Goal: Task Accomplishment & Management: Use online tool/utility

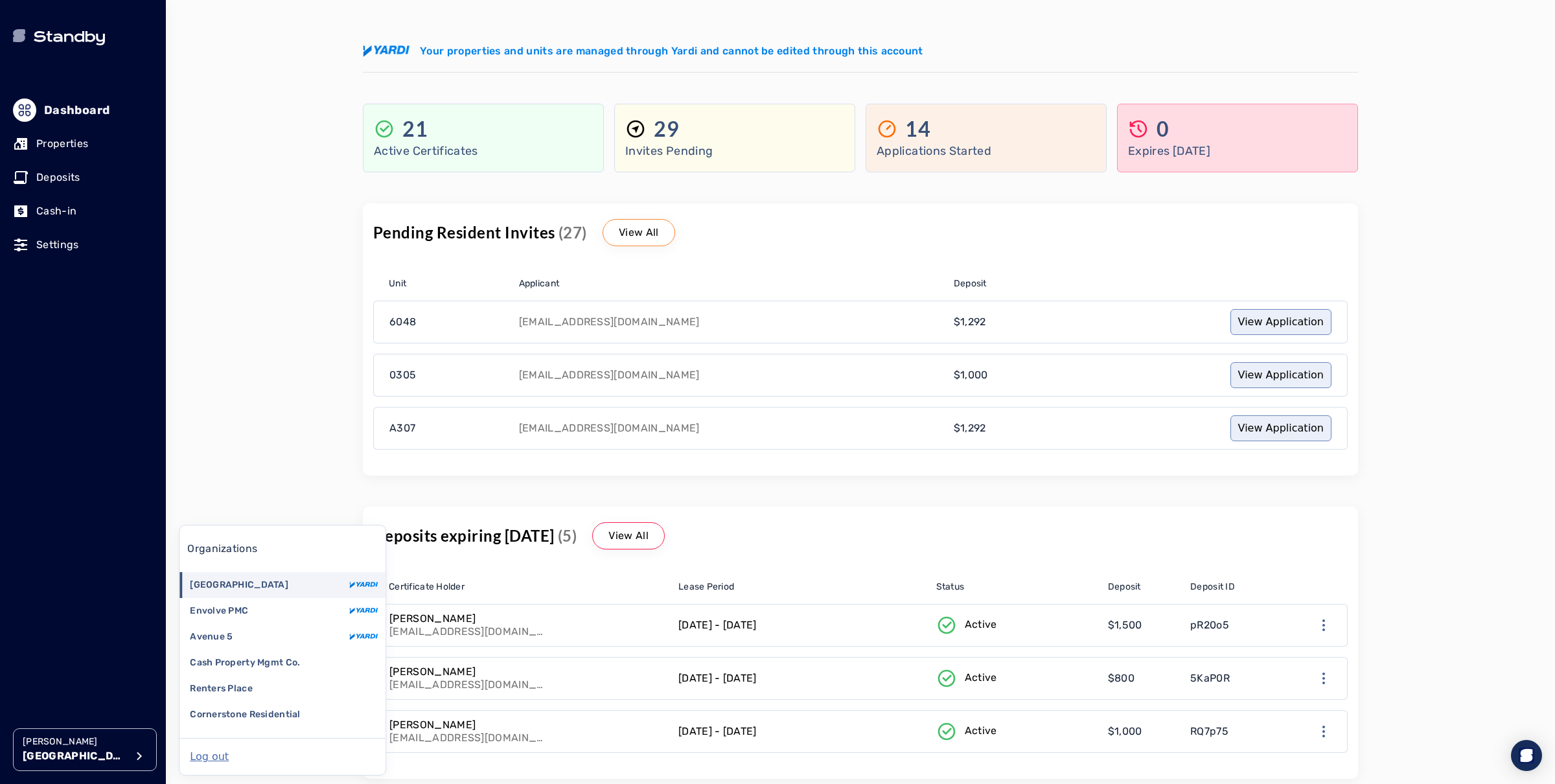
click at [94, 760] on p "[GEOGRAPHIC_DATA]" at bounding box center [74, 756] width 104 height 16
click at [137, 757] on icon "button" at bounding box center [139, 756] width 16 height 16
drag, startPoint x: 322, startPoint y: 288, endPoint x: 225, endPoint y: 239, distance: 108.7
click at [284, 269] on div "[PERSON_NAME][GEOGRAPHIC_DATA][PERSON_NAME] Your properties and units are manag…" at bounding box center [861, 392] width 1390 height 784
click at [62, 138] on p "Properties" at bounding box center [61, 144] width 52 height 16
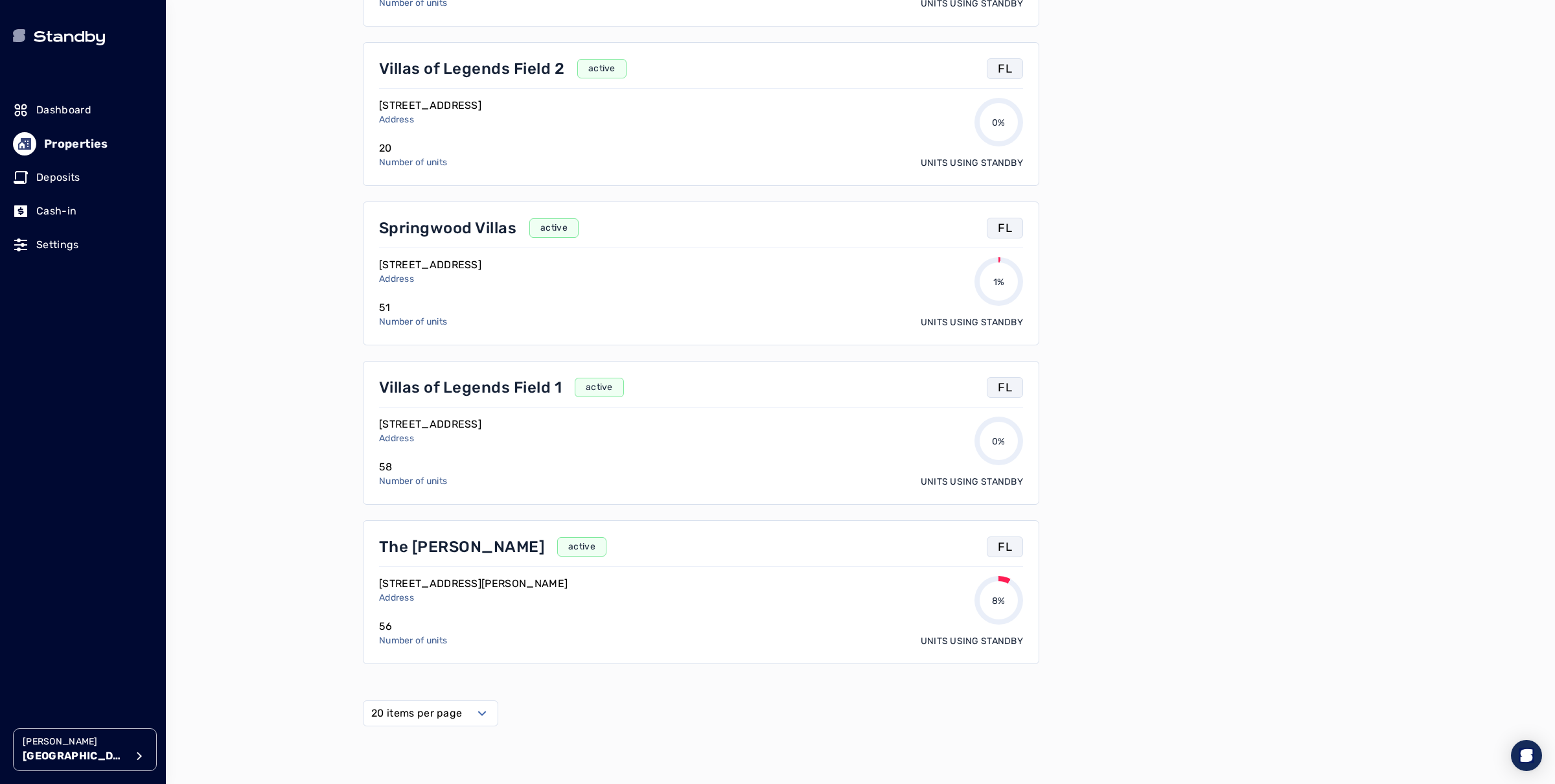
scroll to position [625, 0]
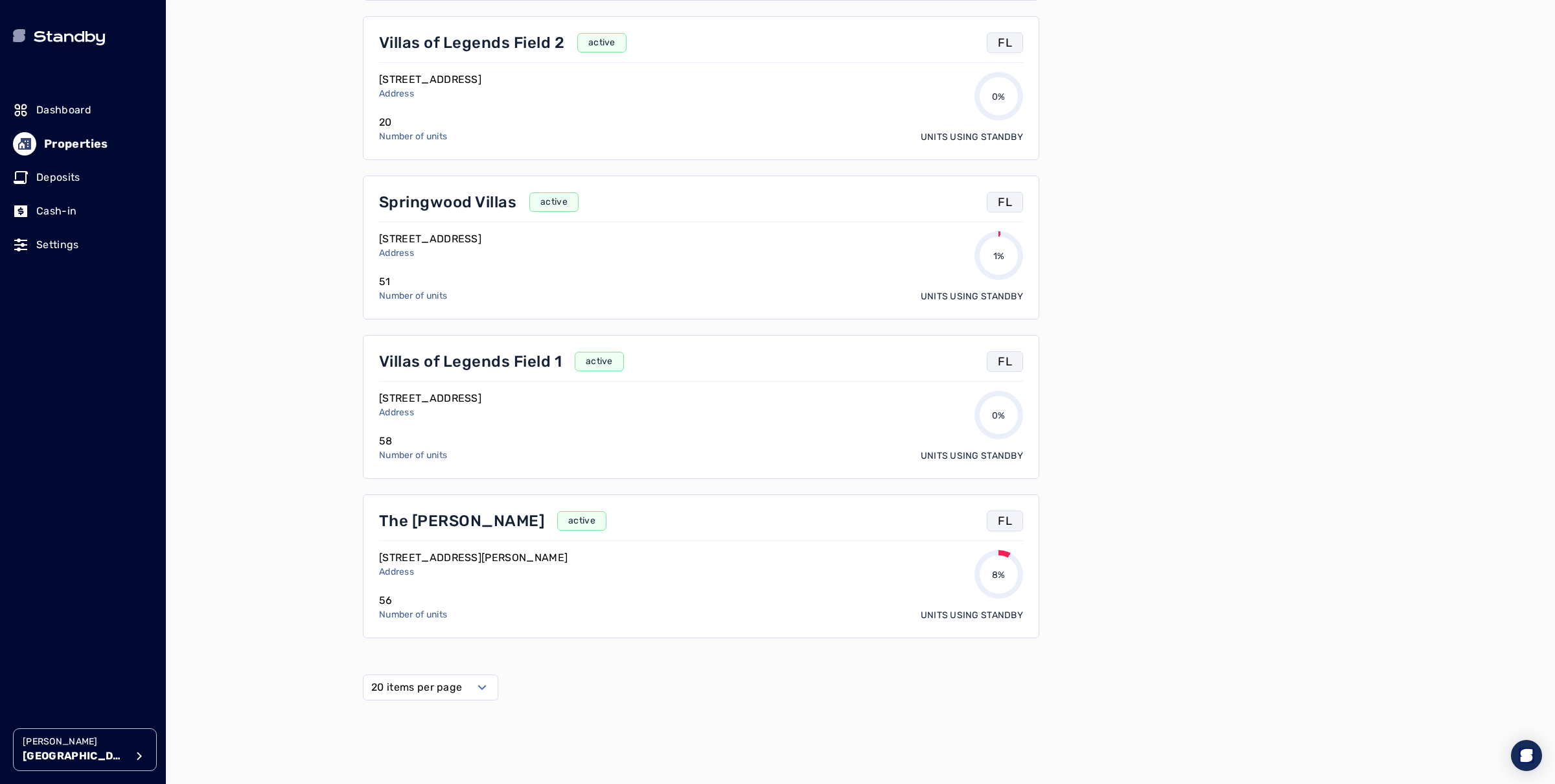
click at [427, 211] on p "Springwood Villas" at bounding box center [448, 202] width 138 height 21
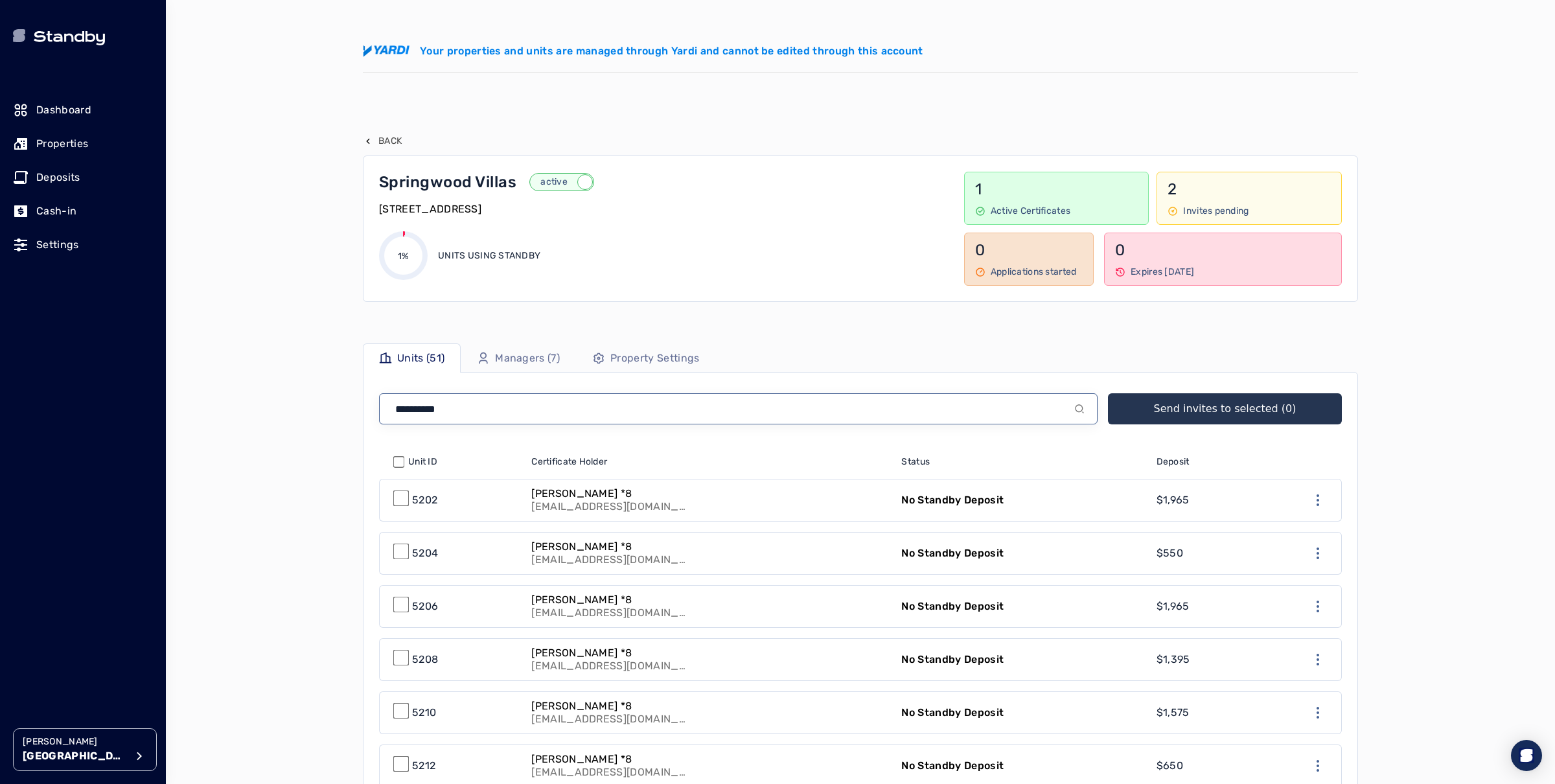
click at [481, 407] on input at bounding box center [739, 409] width 718 height 31
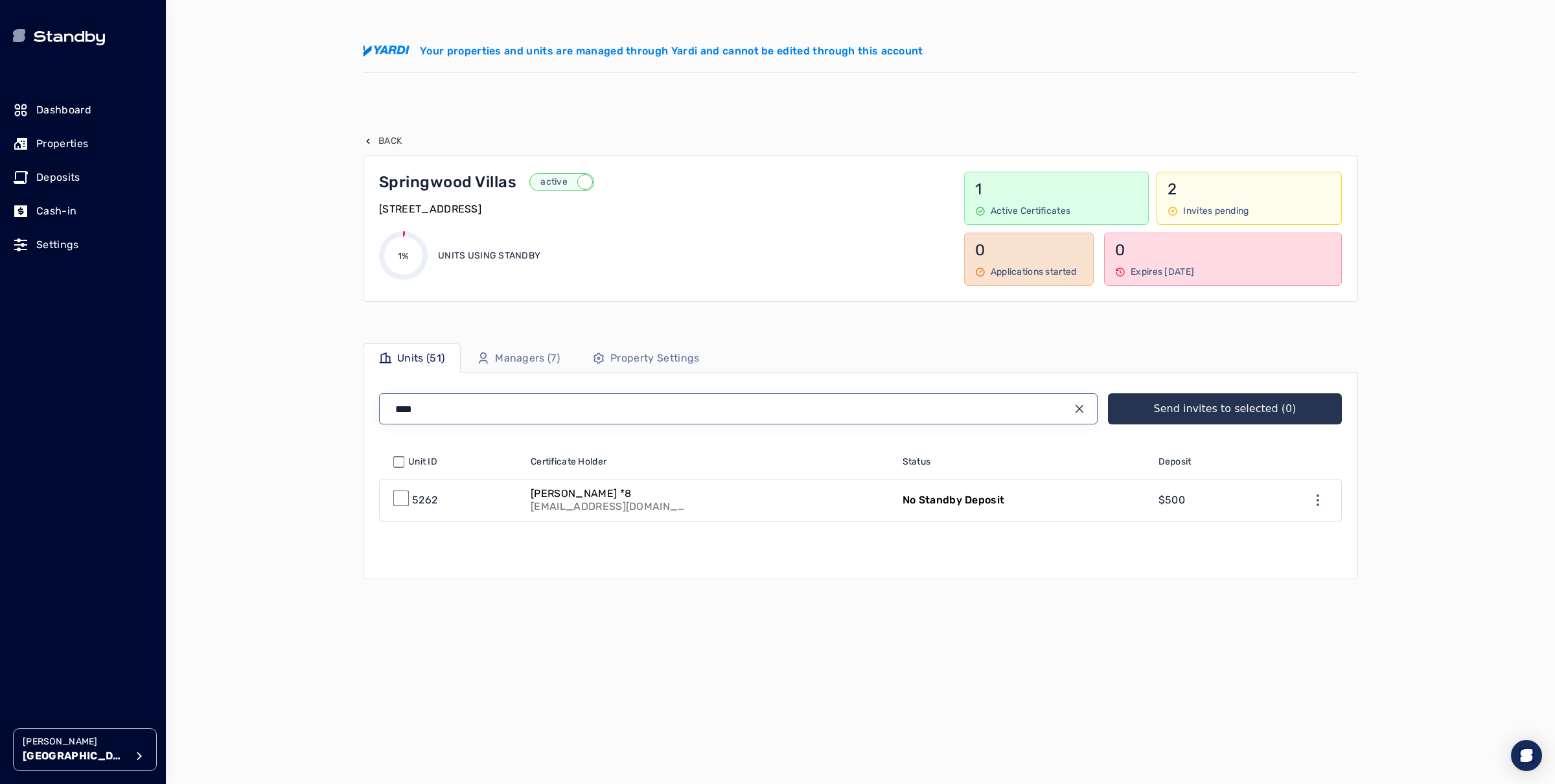
type input "****"
click at [734, 494] on link "[PERSON_NAME] *8 [EMAIL_ADDRESS][DOMAIN_NAME]" at bounding box center [709, 500] width 372 height 41
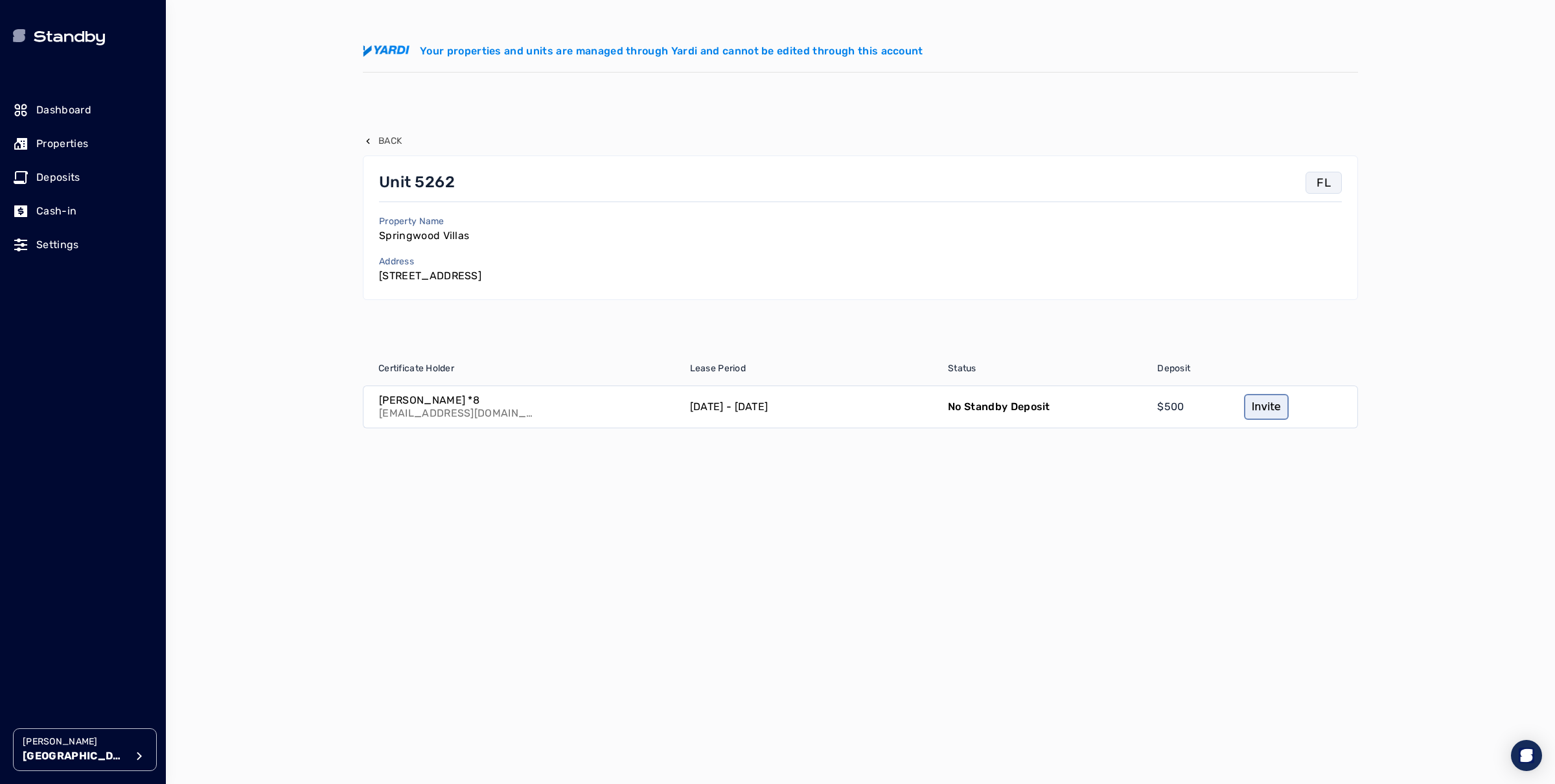
click at [1256, 402] on link "Invite" at bounding box center [1267, 407] width 45 height 26
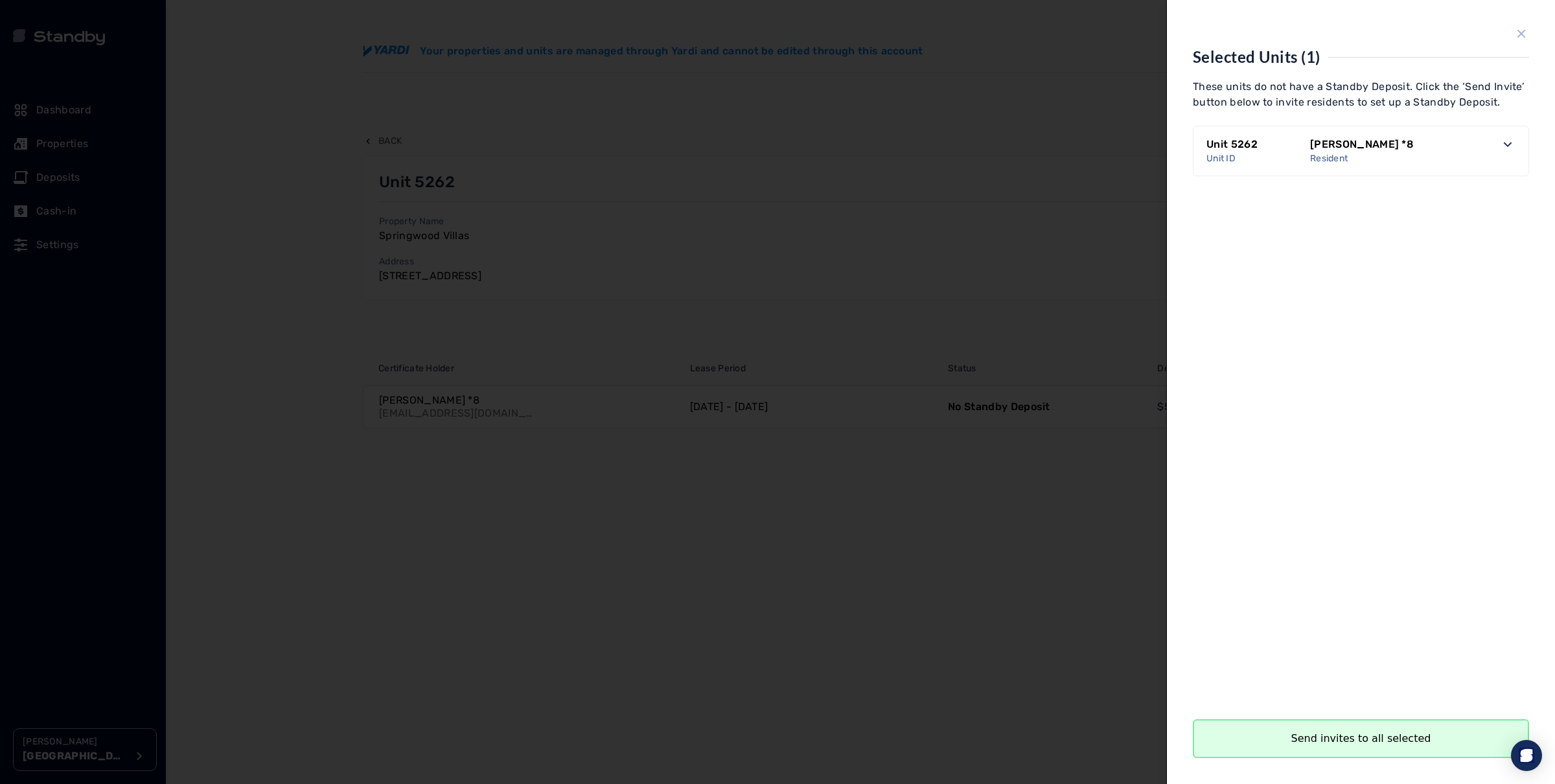
click at [1371, 738] on button "Send invites to all selected" at bounding box center [1360, 738] width 336 height 39
click at [1378, 735] on button "Close" at bounding box center [1360, 738] width 336 height 39
